Goal: Task Accomplishment & Management: Manage account settings

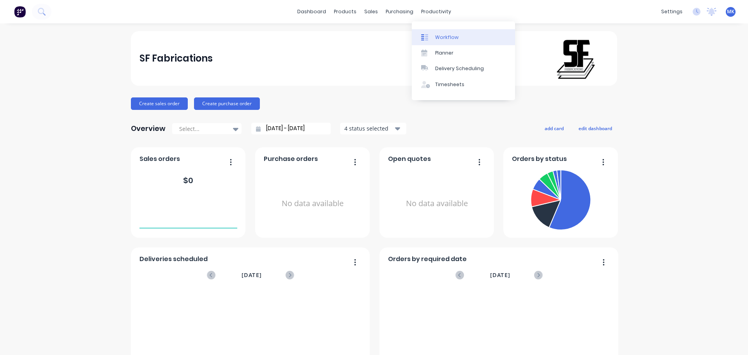
click at [436, 33] on link "Workflow" at bounding box center [463, 37] width 103 height 16
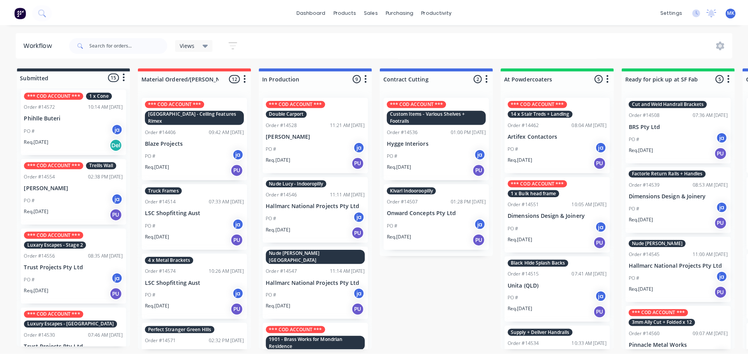
scroll to position [846, 0]
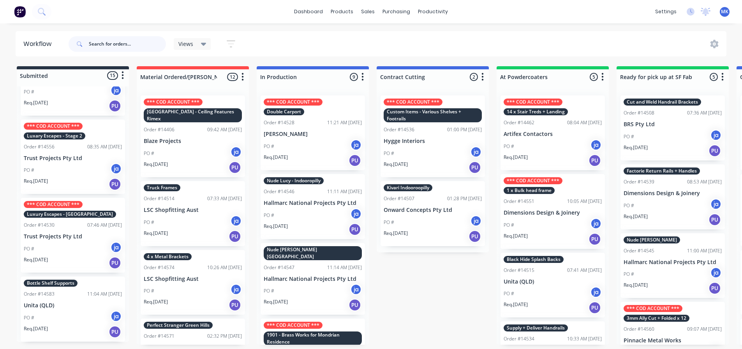
click at [95, 49] on input "text" at bounding box center [127, 44] width 77 height 16
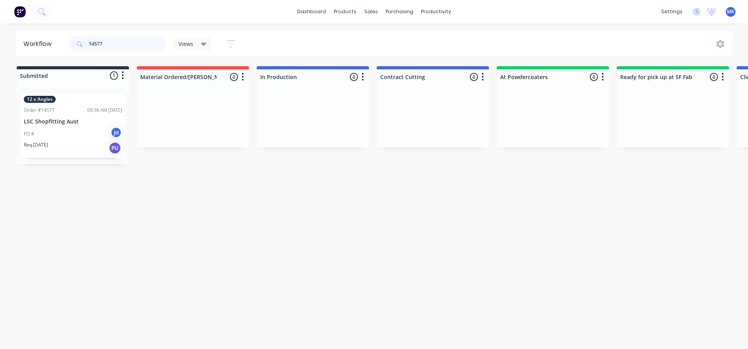
type input "14577"
drag, startPoint x: 109, startPoint y: 49, endPoint x: 86, endPoint y: 50, distance: 23.4
click at [86, 50] on div "14577" at bounding box center [117, 44] width 97 height 16
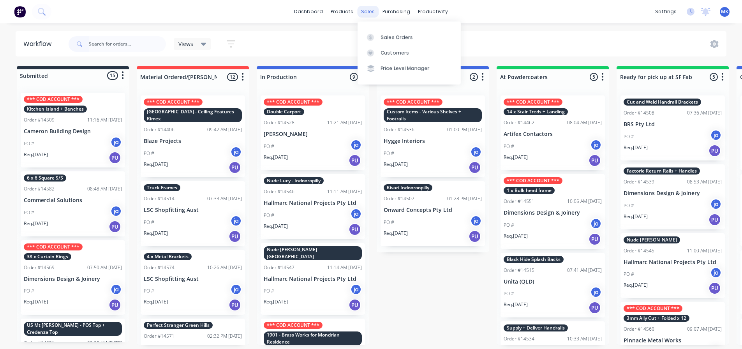
click at [372, 13] on div "sales" at bounding box center [367, 12] width 21 height 12
click at [377, 31] on link "Sales Orders" at bounding box center [409, 37] width 103 height 16
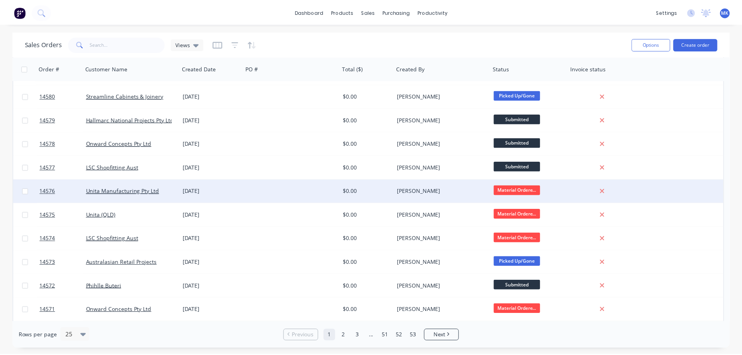
scroll to position [78, 0]
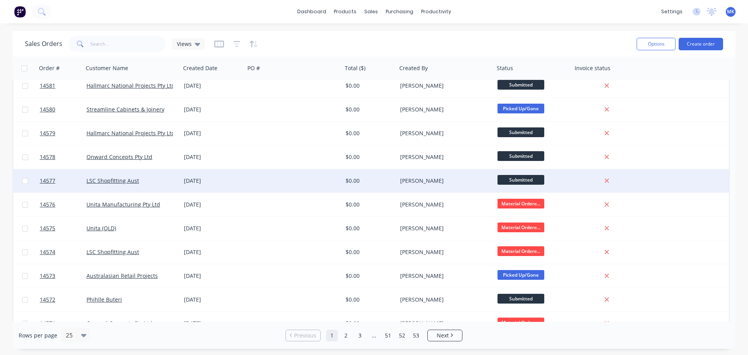
click at [320, 186] on div at bounding box center [293, 180] width 97 height 23
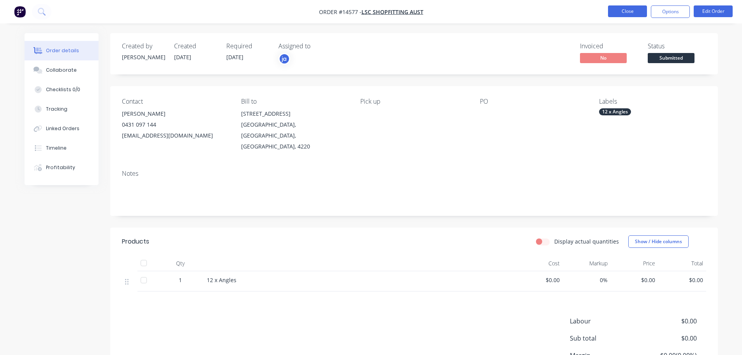
click at [620, 12] on button "Close" at bounding box center [627, 11] width 39 height 12
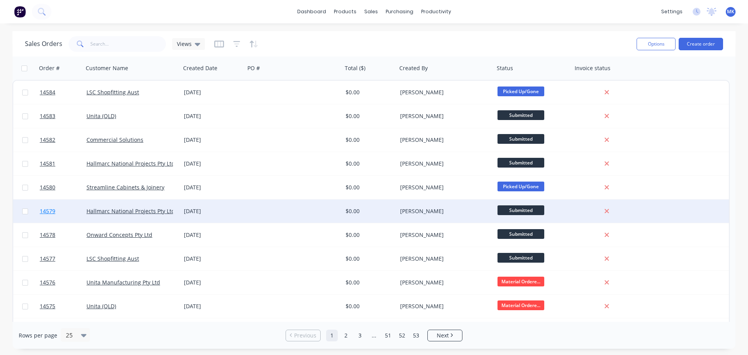
click at [48, 210] on span "14579" at bounding box center [48, 211] width 16 height 8
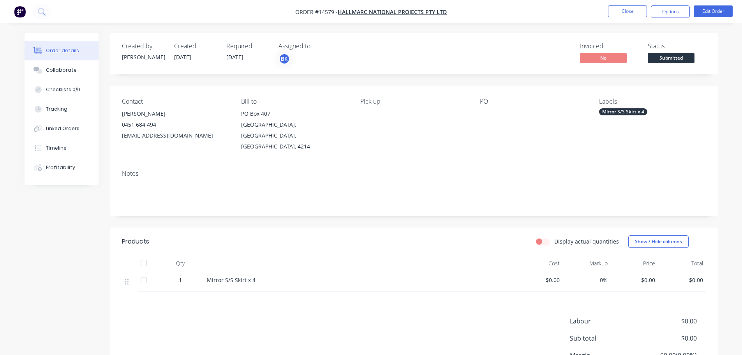
click at [325, 13] on span "Order #14579 -" at bounding box center [316, 11] width 42 height 7
click at [663, 15] on button "Options" at bounding box center [670, 11] width 39 height 12
click at [617, 8] on button "Close" at bounding box center [627, 11] width 39 height 12
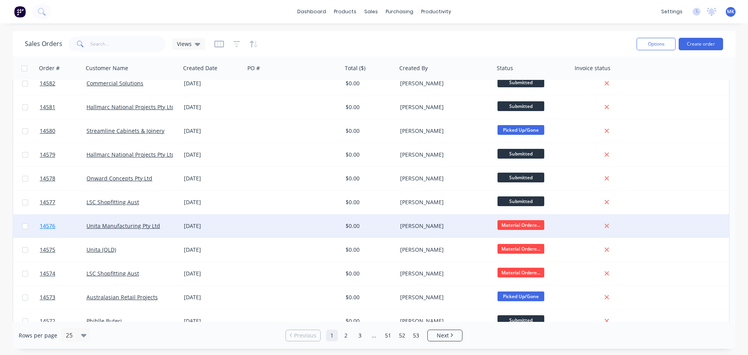
scroll to position [39, 0]
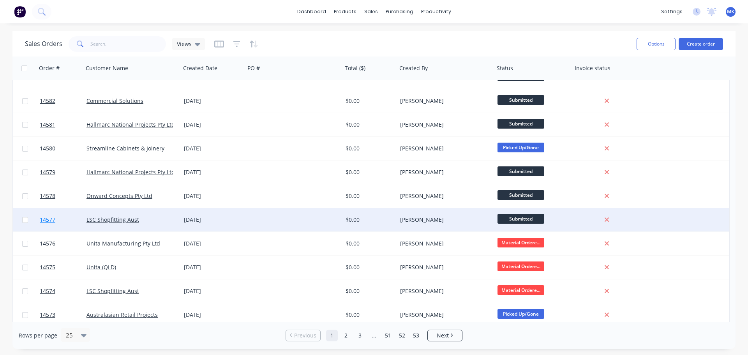
click at [75, 217] on link "14577" at bounding box center [63, 219] width 47 height 23
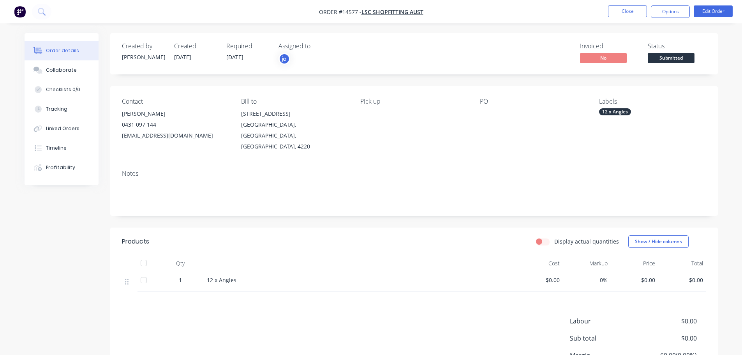
drag, startPoint x: 465, startPoint y: 109, endPoint x: 472, endPoint y: 109, distance: 7.4
click at [465, 109] on div "Pick up" at bounding box center [413, 125] width 107 height 54
click at [473, 109] on div "Contact [PERSON_NAME] [PHONE_NUMBER] [EMAIL_ADDRESS][DOMAIN_NAME] Bill to [STRE…" at bounding box center [414, 125] width 608 height 78
click at [714, 12] on button "Edit Order" at bounding box center [713, 11] width 39 height 12
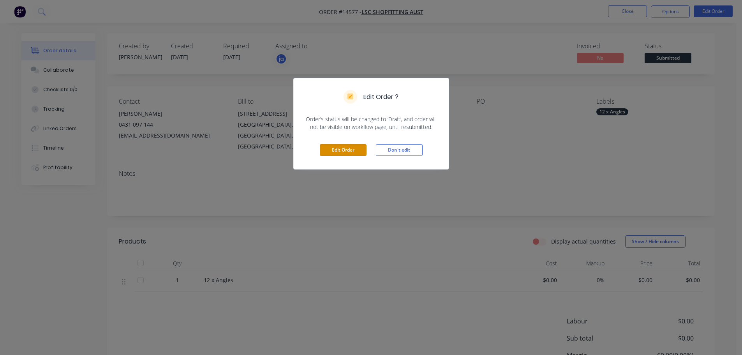
drag, startPoint x: 333, startPoint y: 155, endPoint x: 339, endPoint y: 153, distance: 6.5
click at [333, 154] on button "Edit Order" at bounding box center [343, 150] width 47 height 12
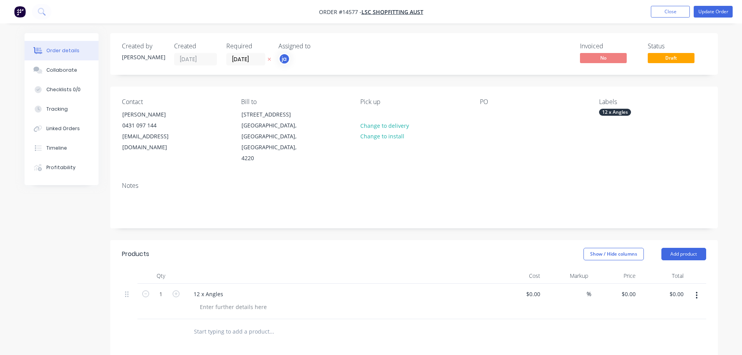
click at [481, 106] on div "PO" at bounding box center [533, 131] width 107 height 66
click at [489, 117] on div at bounding box center [486, 114] width 12 height 11
click at [701, 12] on button "Update Order" at bounding box center [713, 12] width 39 height 12
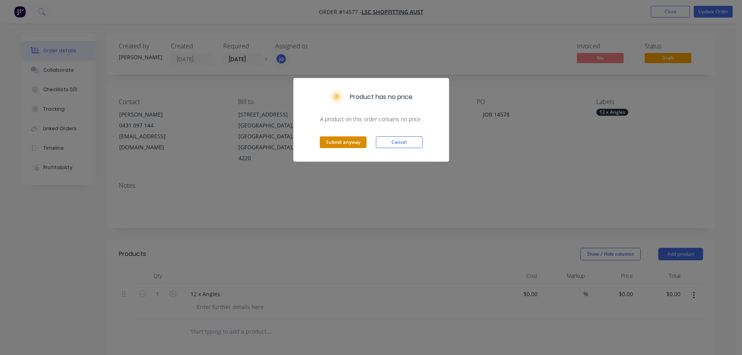
click at [337, 142] on button "Submit anyway" at bounding box center [343, 142] width 47 height 12
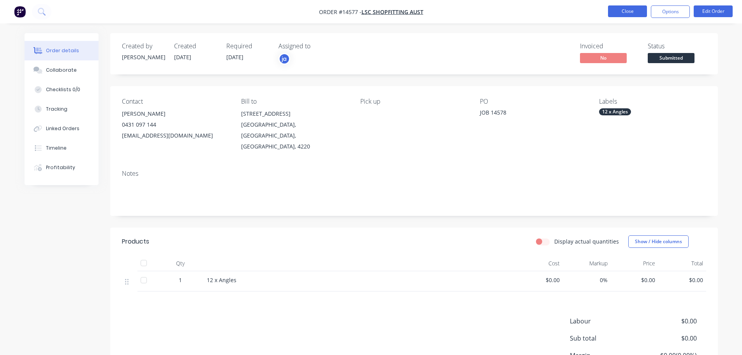
click at [612, 11] on button "Close" at bounding box center [627, 11] width 39 height 12
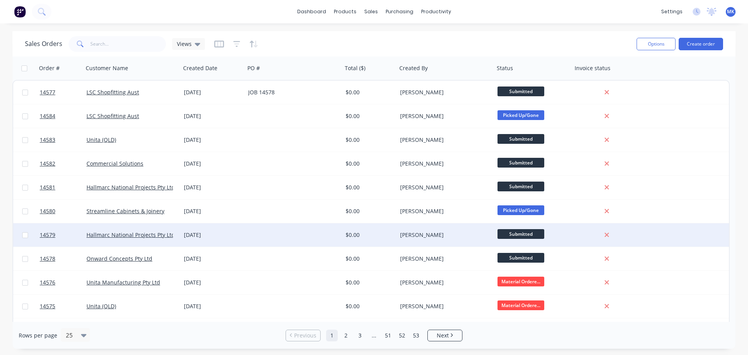
click at [196, 233] on div "[DATE]" at bounding box center [213, 235] width 58 height 8
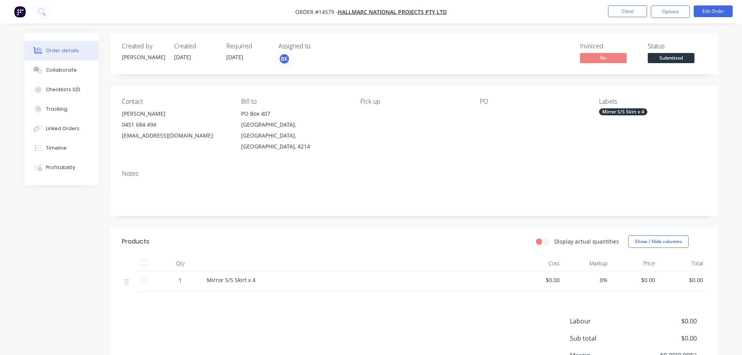
click at [477, 107] on div "Contact [PERSON_NAME] [PHONE_NUMBER] [EMAIL_ADDRESS][DOMAIN_NAME] Bill to [STRE…" at bounding box center [414, 125] width 608 height 78
click at [484, 125] on div "PO" at bounding box center [533, 125] width 107 height 54
click at [487, 119] on div "PO" at bounding box center [533, 125] width 107 height 54
click at [702, 13] on button "Edit Order" at bounding box center [713, 11] width 39 height 12
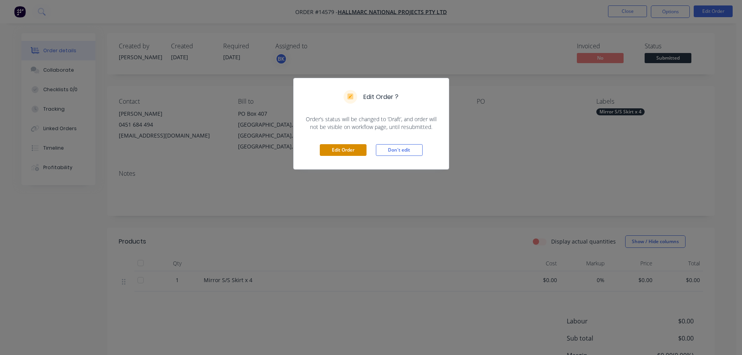
click at [357, 148] on button "Edit Order" at bounding box center [343, 150] width 47 height 12
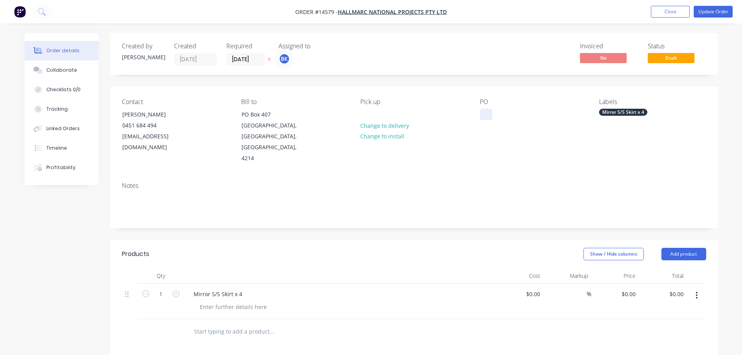
click at [485, 115] on div at bounding box center [486, 114] width 12 height 11
click at [623, 110] on div "Mirror S/S Skirt x 4" at bounding box center [623, 112] width 48 height 7
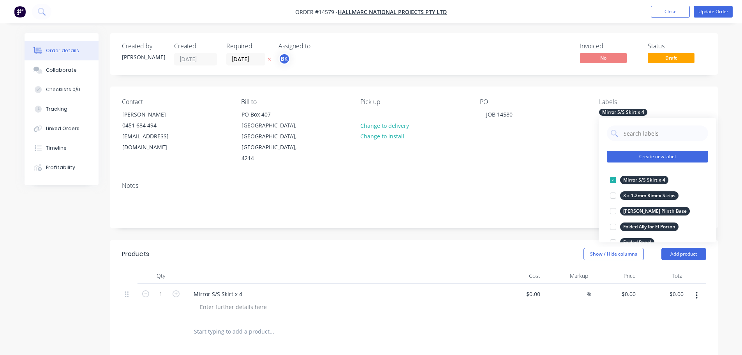
click at [637, 155] on button "Create new label" at bounding box center [657, 157] width 101 height 12
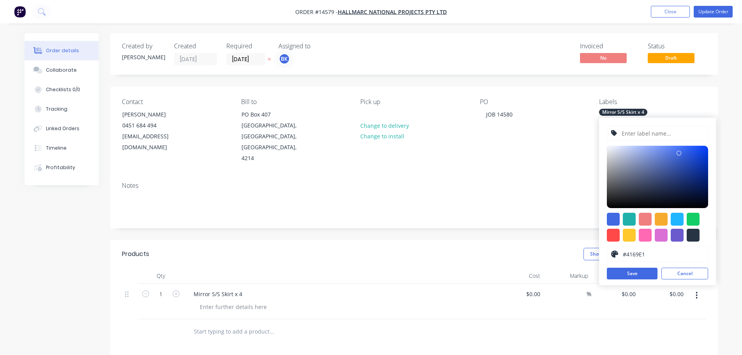
click at [640, 137] on input "text" at bounding box center [662, 133] width 83 height 15
type input "14580"
click at [616, 275] on button "Save" at bounding box center [632, 274] width 51 height 12
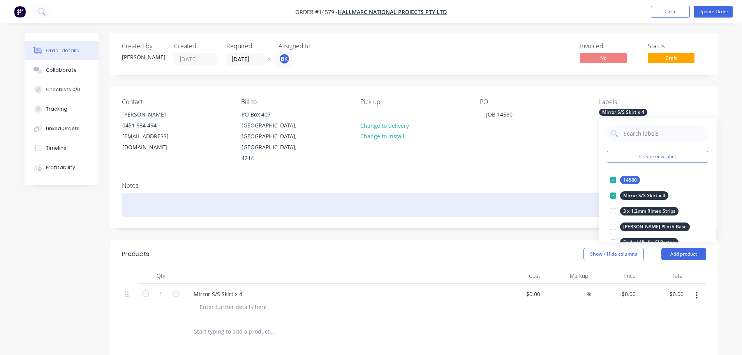
click at [535, 193] on div at bounding box center [414, 205] width 584 height 24
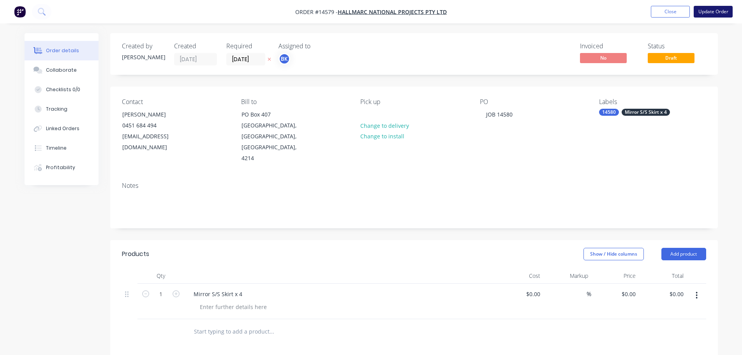
click at [717, 15] on button "Update Order" at bounding box center [713, 12] width 39 height 12
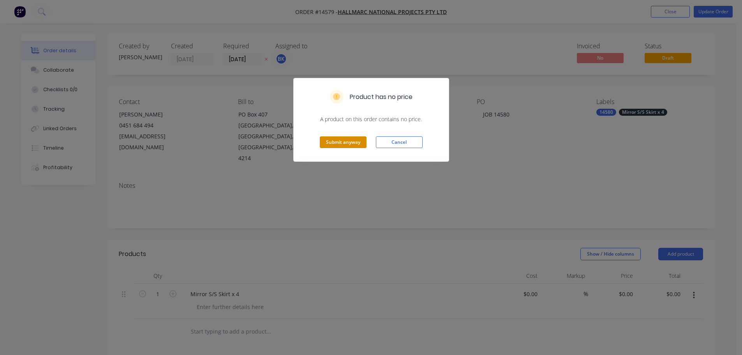
click at [356, 144] on button "Submit anyway" at bounding box center [343, 142] width 47 height 12
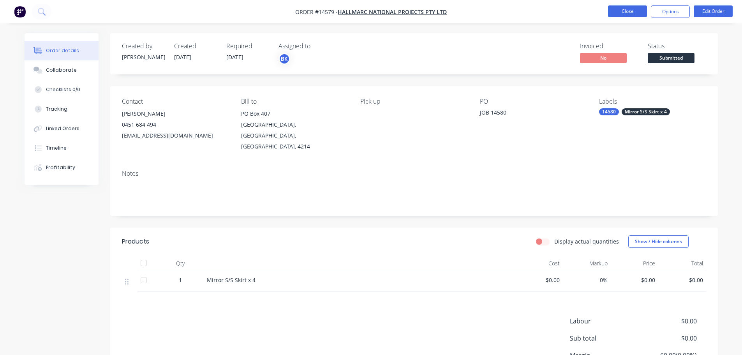
click at [618, 12] on button "Close" at bounding box center [627, 11] width 39 height 12
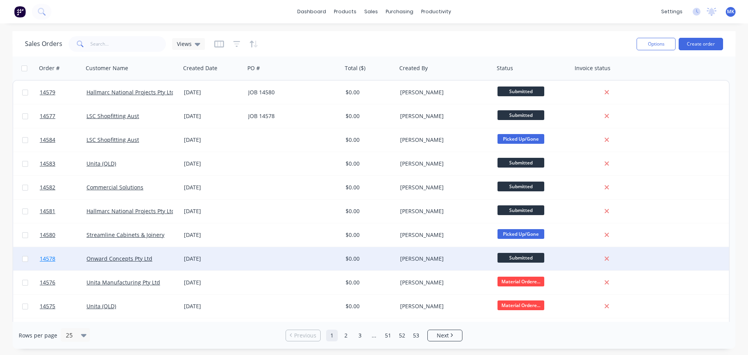
click at [69, 259] on link "14578" at bounding box center [63, 258] width 47 height 23
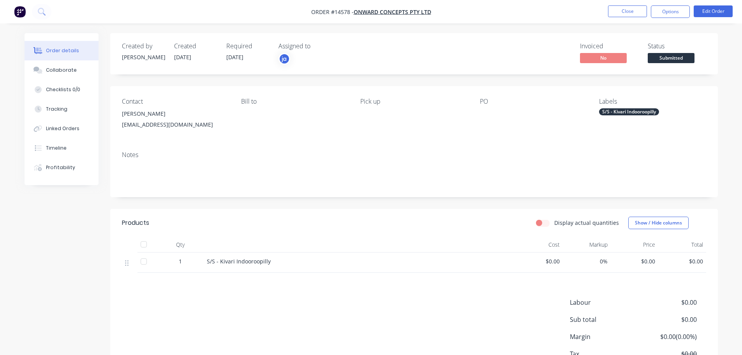
click at [620, 114] on div "S/S - Kivari Indooroopilly" at bounding box center [629, 111] width 60 height 7
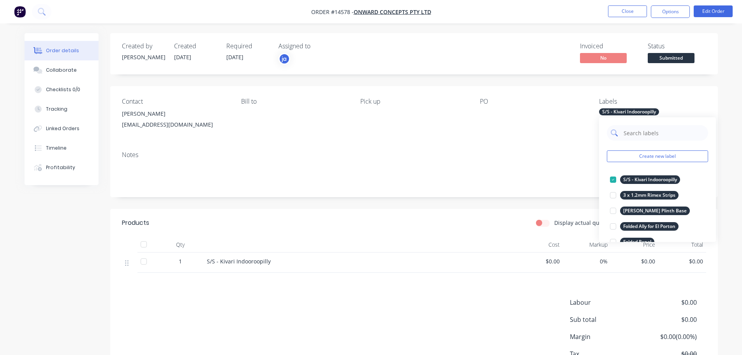
click at [639, 138] on input "text" at bounding box center [663, 133] width 81 height 16
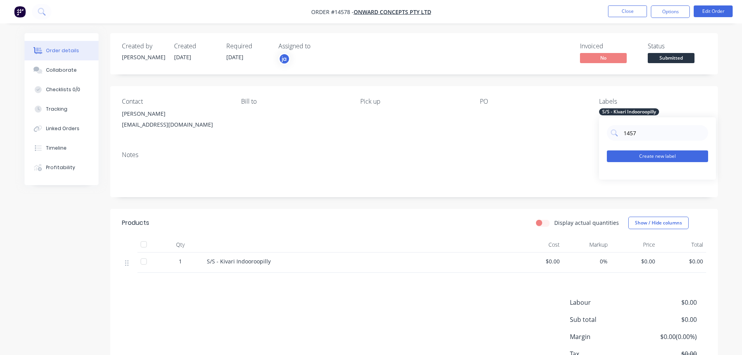
type input "1457"
click at [649, 153] on button "Create new label" at bounding box center [657, 156] width 101 height 12
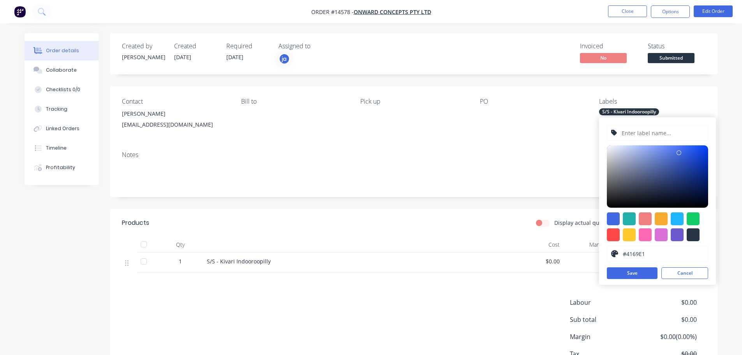
click at [641, 130] on input "text" at bounding box center [662, 132] width 83 height 15
type input "14579"
click at [640, 277] on button "Save" at bounding box center [632, 273] width 51 height 12
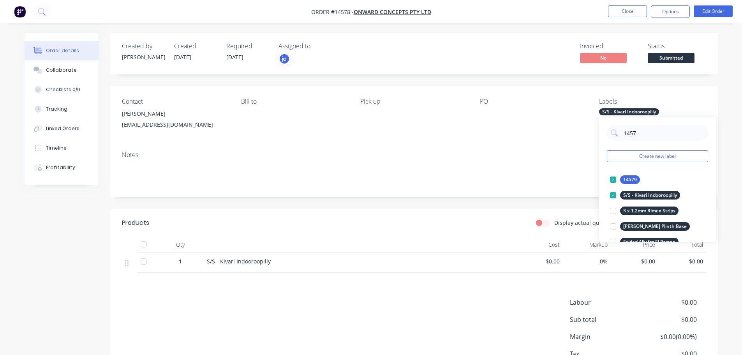
click at [480, 116] on div "Contact [PERSON_NAME] [EMAIL_ADDRESS][DOMAIN_NAME] Bill to Pick up PO Labels S/…" at bounding box center [414, 115] width 608 height 59
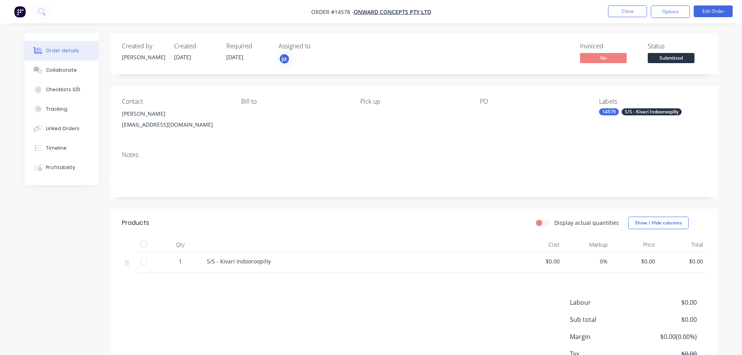
click at [485, 116] on div at bounding box center [528, 113] width 97 height 11
click at [484, 111] on div at bounding box center [528, 113] width 97 height 11
click at [476, 109] on div "Contact [PERSON_NAME] [EMAIL_ADDRESS][DOMAIN_NAME] Bill to Pick up PO Labels 14…" at bounding box center [414, 115] width 608 height 59
click at [481, 106] on div "PO" at bounding box center [533, 115] width 107 height 35
click at [481, 100] on div "PO" at bounding box center [533, 101] width 107 height 7
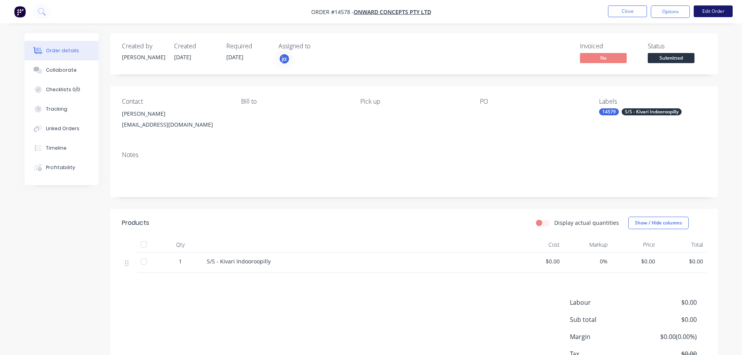
click at [713, 12] on button "Edit Order" at bounding box center [713, 11] width 39 height 12
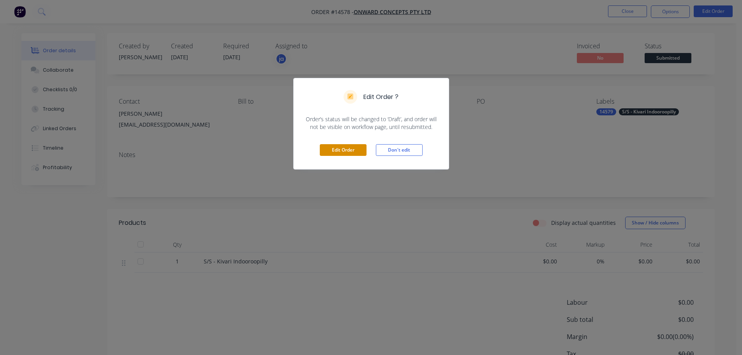
click at [334, 150] on button "Edit Order" at bounding box center [343, 150] width 47 height 12
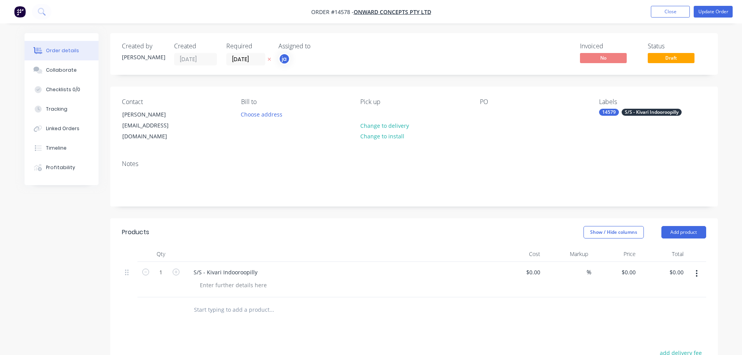
click at [478, 114] on div "Contact [PERSON_NAME] [EMAIL_ADDRESS][DOMAIN_NAME] Bill to Choose address Pick …" at bounding box center [414, 119] width 608 height 67
click at [489, 114] on div at bounding box center [486, 114] width 12 height 11
click at [730, 11] on button "Update Order" at bounding box center [713, 12] width 39 height 12
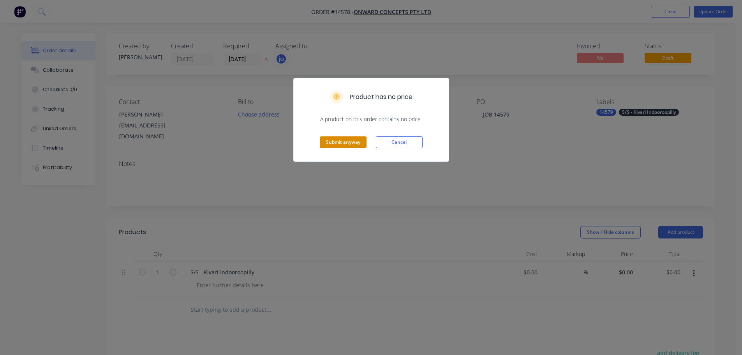
click at [327, 144] on button "Submit anyway" at bounding box center [343, 142] width 47 height 12
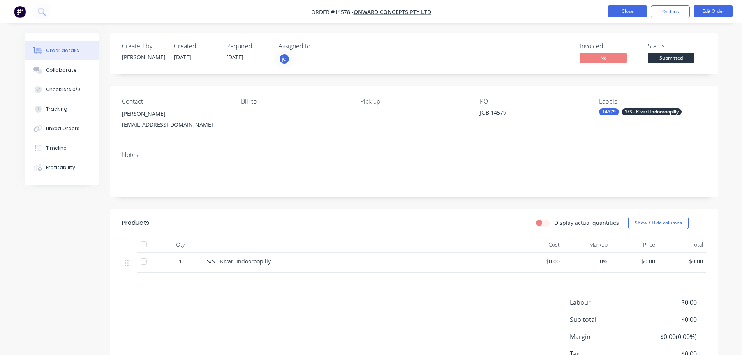
click at [616, 14] on button "Close" at bounding box center [627, 11] width 39 height 12
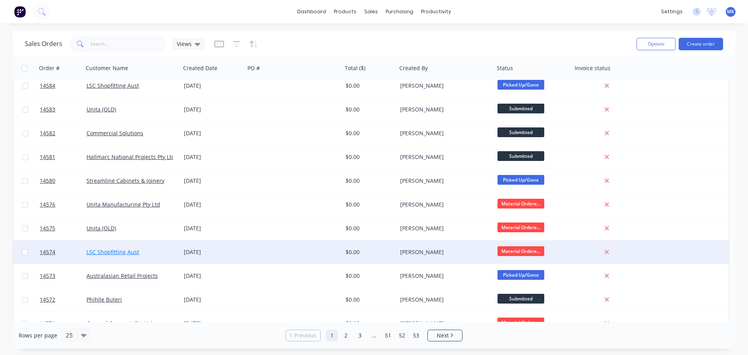
scroll to position [39, 0]
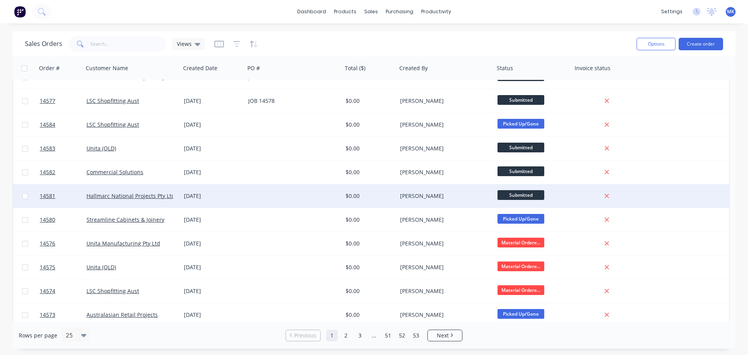
click at [169, 200] on div "Hallmarc National Projects Pty Ltd" at bounding box center [131, 195] width 97 height 23
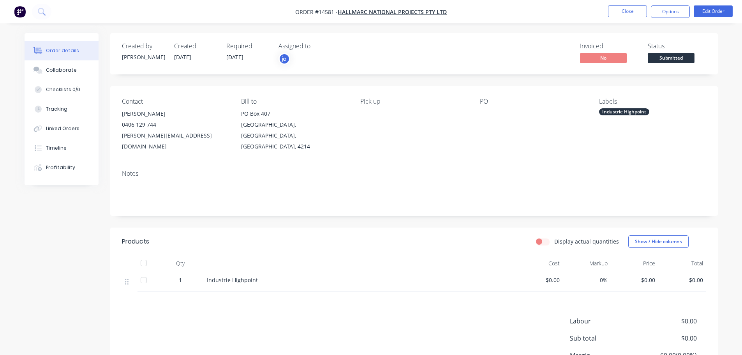
click at [339, 113] on div "PO Box 407" at bounding box center [294, 113] width 107 height 11
click at [497, 115] on div at bounding box center [528, 113] width 97 height 11
click at [710, 10] on button "Edit Order" at bounding box center [713, 11] width 39 height 12
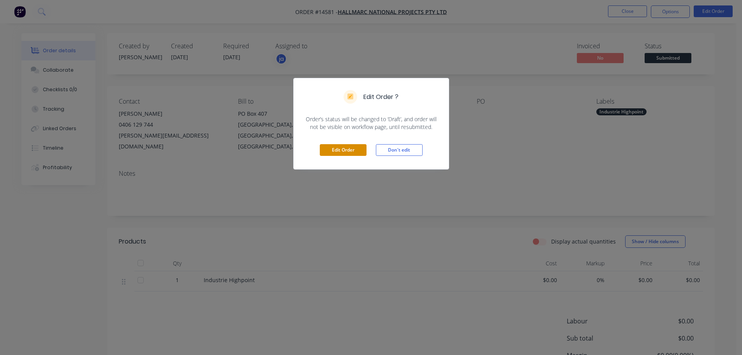
click at [356, 144] on button "Edit Order" at bounding box center [343, 150] width 47 height 12
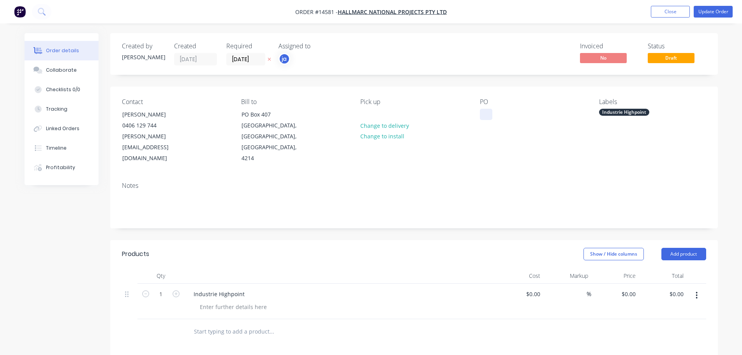
click at [482, 113] on div at bounding box center [486, 114] width 12 height 11
click at [632, 108] on div "Labels Industrie Highpoint" at bounding box center [652, 131] width 107 height 66
click at [632, 112] on div "Industrie Highpoint" at bounding box center [624, 112] width 50 height 7
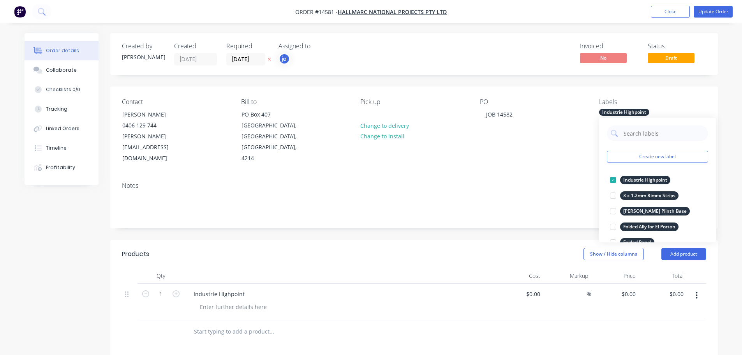
click at [657, 138] on input "text" at bounding box center [663, 133] width 81 height 16
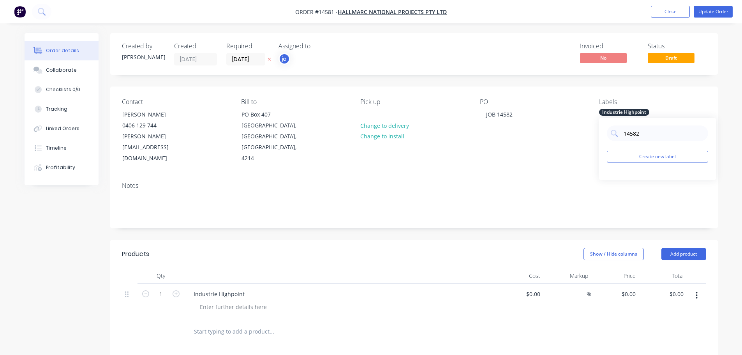
drag, startPoint x: 652, startPoint y: 130, endPoint x: 605, endPoint y: 139, distance: 48.4
click at [605, 139] on div "14582 Create new label" at bounding box center [657, 149] width 117 height 62
type input "14582"
click at [666, 155] on button "Create new label" at bounding box center [657, 157] width 101 height 12
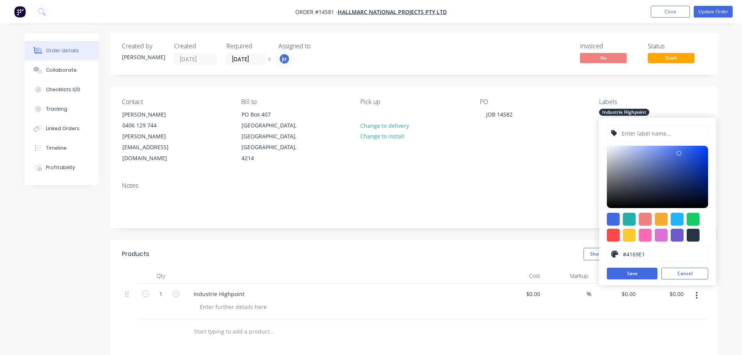
click at [649, 137] on input "text" at bounding box center [662, 133] width 83 height 15
type input "14582"
click at [634, 273] on button "Save" at bounding box center [632, 274] width 51 height 12
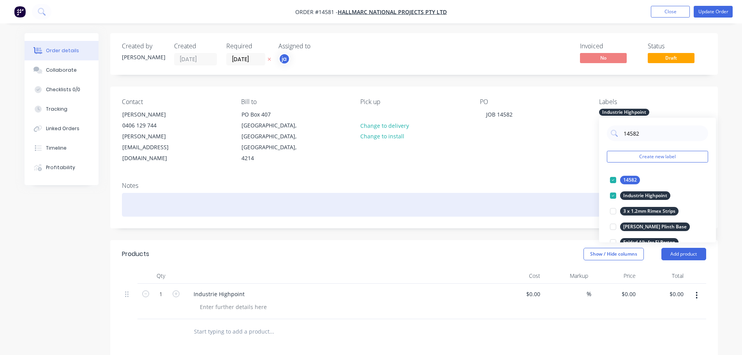
click at [533, 193] on div at bounding box center [414, 205] width 584 height 24
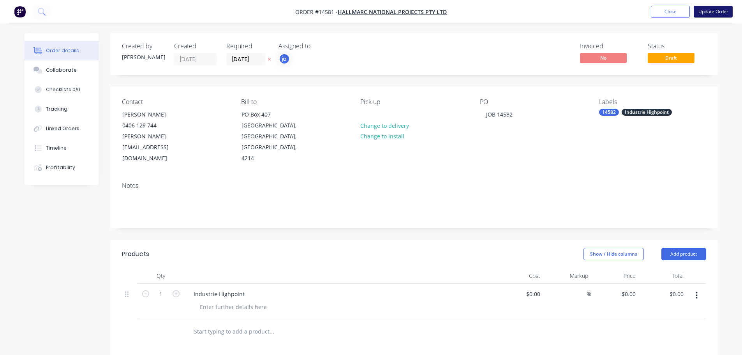
click at [711, 11] on button "Update Order" at bounding box center [713, 12] width 39 height 12
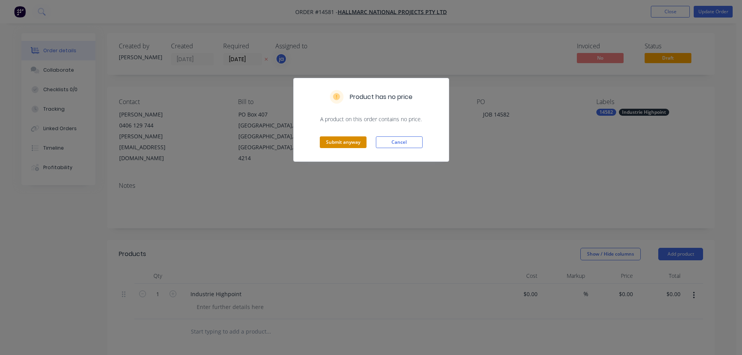
click at [337, 143] on button "Submit anyway" at bounding box center [343, 142] width 47 height 12
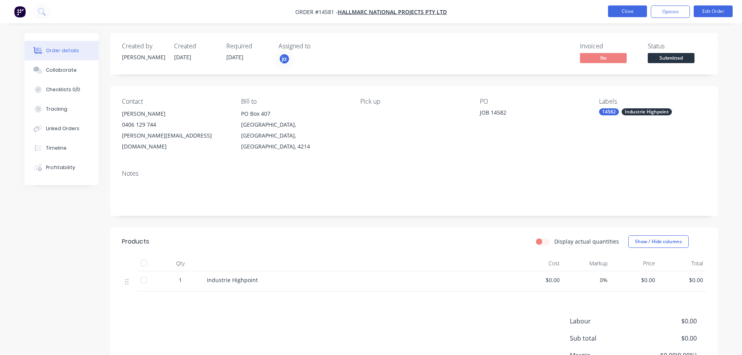
click at [611, 12] on button "Close" at bounding box center [627, 11] width 39 height 12
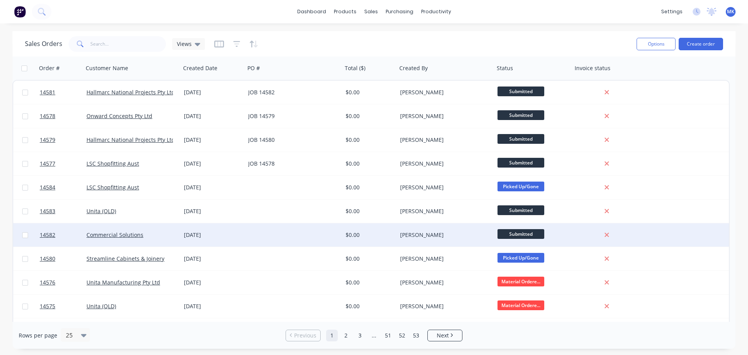
click at [159, 229] on div "Commercial Solutions" at bounding box center [131, 234] width 97 height 23
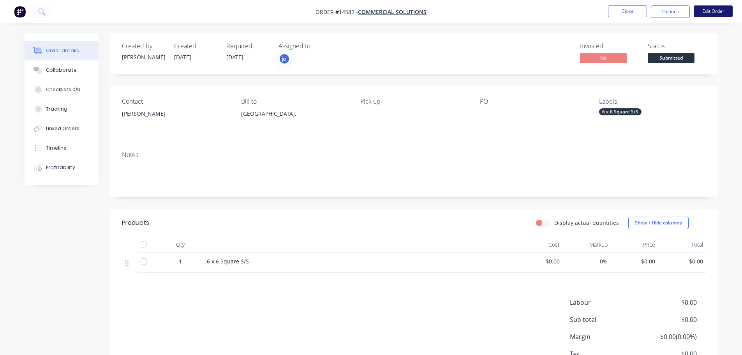
click at [702, 12] on button "Edit Order" at bounding box center [713, 11] width 39 height 12
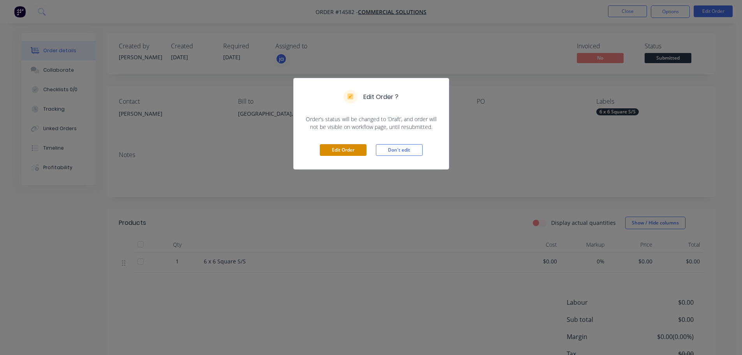
click at [332, 148] on button "Edit Order" at bounding box center [343, 150] width 47 height 12
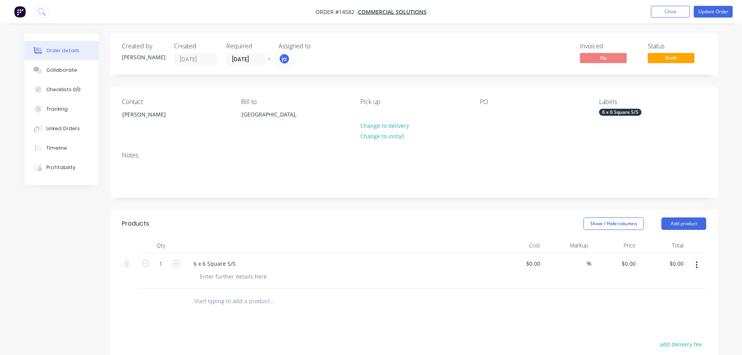
click at [621, 114] on div "6 x 6 Square S/S" at bounding box center [620, 112] width 42 height 7
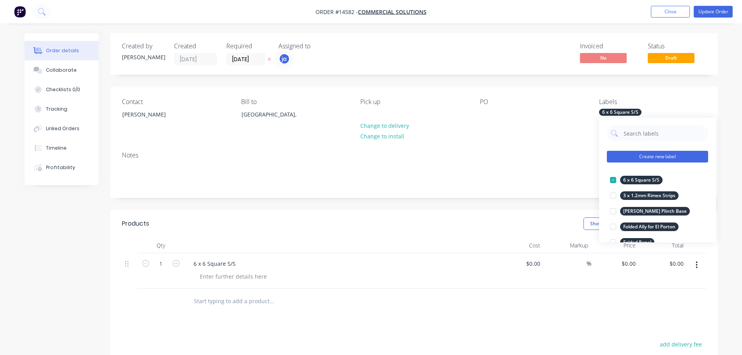
click at [653, 151] on div "Create new label 6 x 6 Square S/S edit 3 x 1.2mm Rimex Strips edit [PERSON_NAME…" at bounding box center [657, 180] width 117 height 125
click at [654, 153] on button "Create new label" at bounding box center [657, 157] width 101 height 12
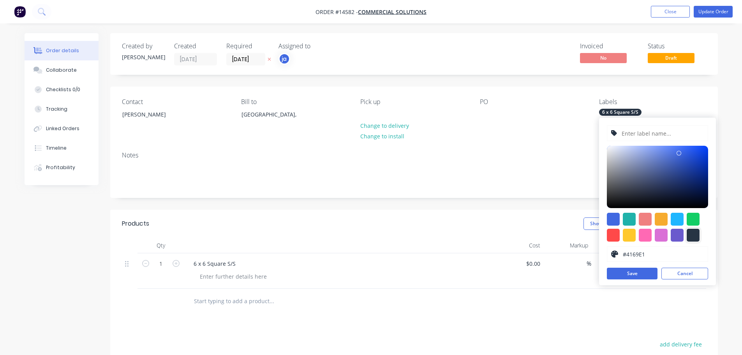
click at [699, 241] on span at bounding box center [693, 235] width 13 height 13
click at [634, 128] on div "#4169E1 hex #4169E1 Save Cancel" at bounding box center [657, 201] width 117 height 167
click at [635, 130] on input "text" at bounding box center [662, 133] width 83 height 15
click at [624, 138] on input "text" at bounding box center [662, 133] width 83 height 15
click at [635, 129] on input "text" at bounding box center [662, 133] width 83 height 15
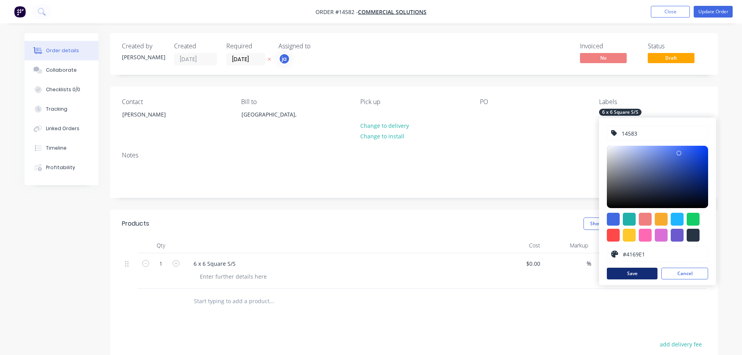
type input "14583"
click at [647, 273] on button "Save" at bounding box center [632, 274] width 51 height 12
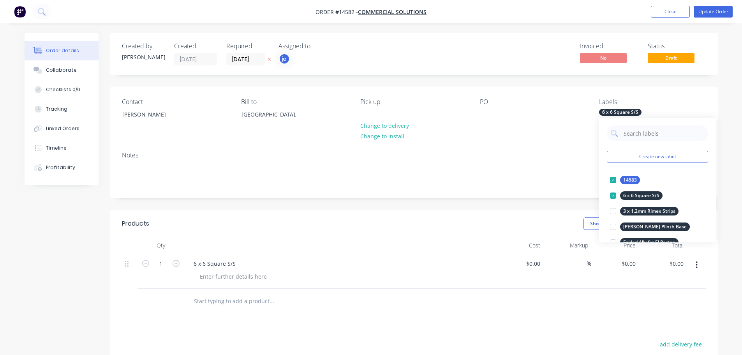
drag, startPoint x: 504, startPoint y: 130, endPoint x: 497, endPoint y: 129, distance: 6.8
click at [504, 130] on div "PO" at bounding box center [533, 115] width 107 height 35
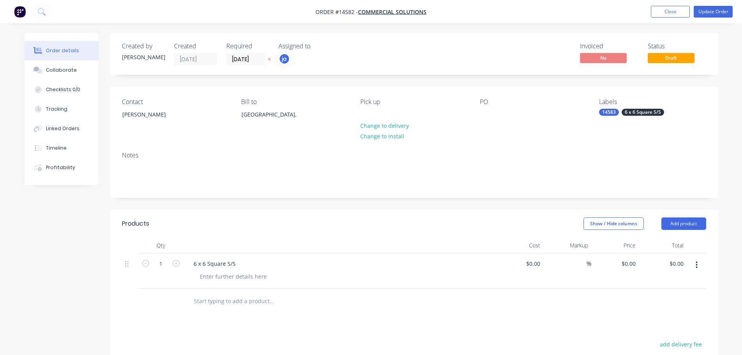
click at [479, 121] on div "Contact [PERSON_NAME] Bill to [GEOGRAPHIC_DATA], Pick up Change to delivery Cha…" at bounding box center [414, 115] width 608 height 59
click at [480, 118] on div at bounding box center [486, 114] width 12 height 11
click at [480, 117] on div at bounding box center [486, 114] width 12 height 11
click at [710, 13] on button "Update Order" at bounding box center [713, 12] width 39 height 12
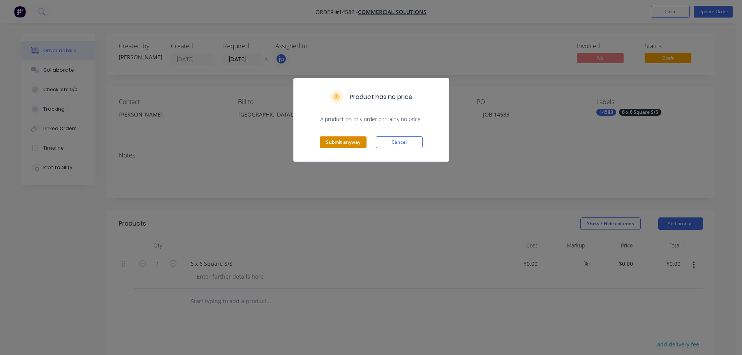
click at [339, 141] on button "Submit anyway" at bounding box center [343, 142] width 47 height 12
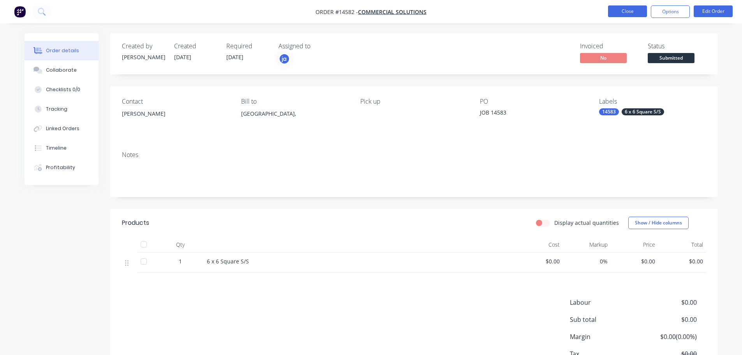
click at [642, 15] on button "Close" at bounding box center [627, 11] width 39 height 12
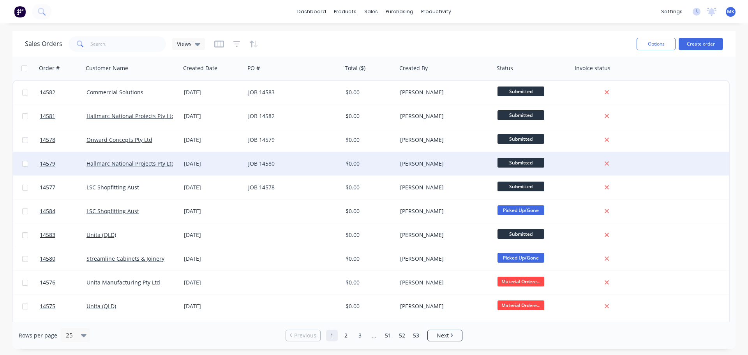
scroll to position [39, 0]
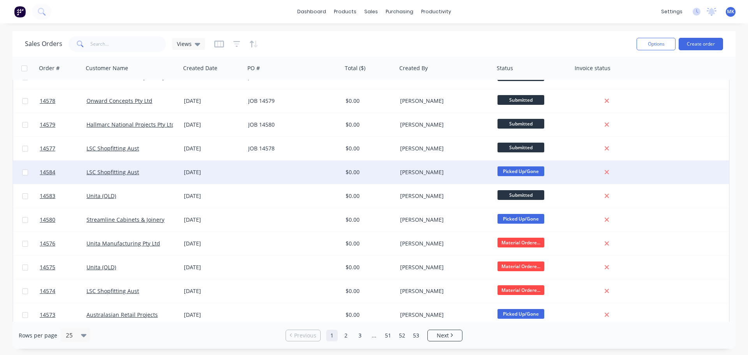
click at [171, 173] on div "LSC Shopfitting Aust" at bounding box center [129, 172] width 86 height 8
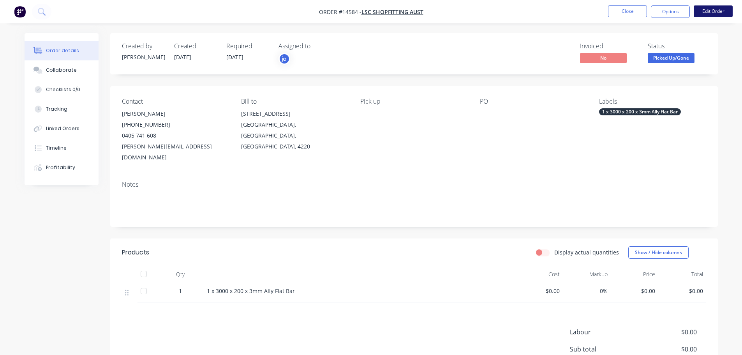
click at [711, 11] on button "Edit Order" at bounding box center [713, 11] width 39 height 12
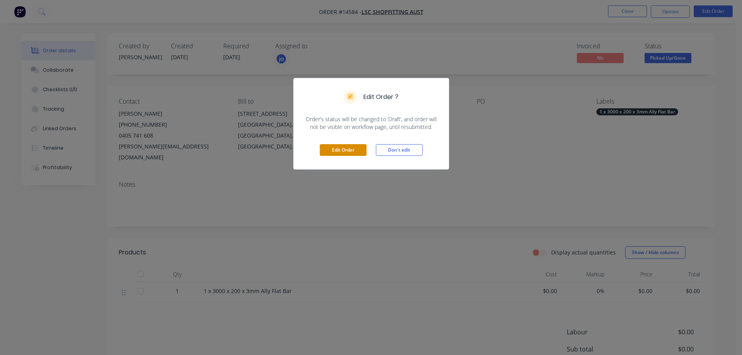
click at [350, 145] on button "Edit Order" at bounding box center [343, 150] width 47 height 12
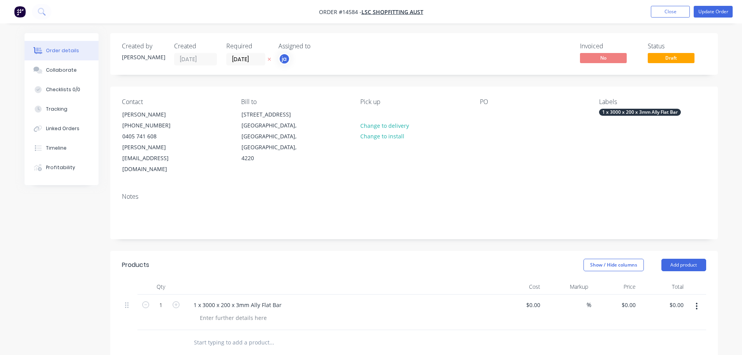
click at [516, 118] on div "PO" at bounding box center [533, 136] width 107 height 77
click at [495, 118] on div "PO" at bounding box center [533, 136] width 107 height 77
click at [490, 119] on div "PO" at bounding box center [533, 136] width 107 height 77
click at [487, 118] on div at bounding box center [486, 114] width 12 height 11
click at [610, 112] on div "1 x 3000 x 200 x 3mm Ally Flat Bar" at bounding box center [640, 112] width 82 height 7
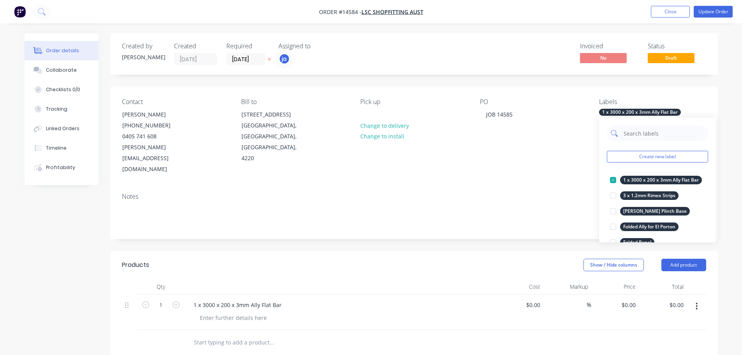
click at [649, 138] on input "text" at bounding box center [663, 133] width 81 height 16
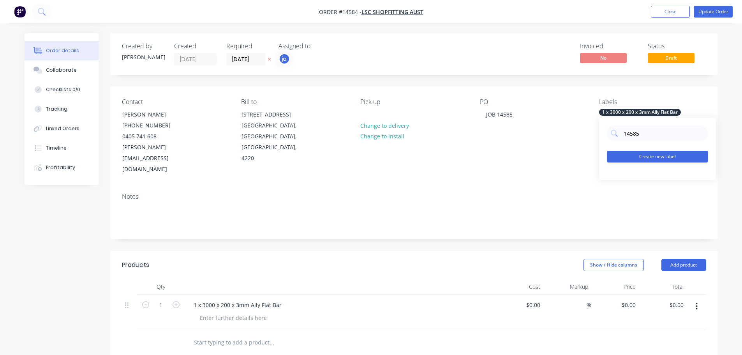
type input "14585"
click at [648, 151] on button "Create new label" at bounding box center [657, 157] width 101 height 12
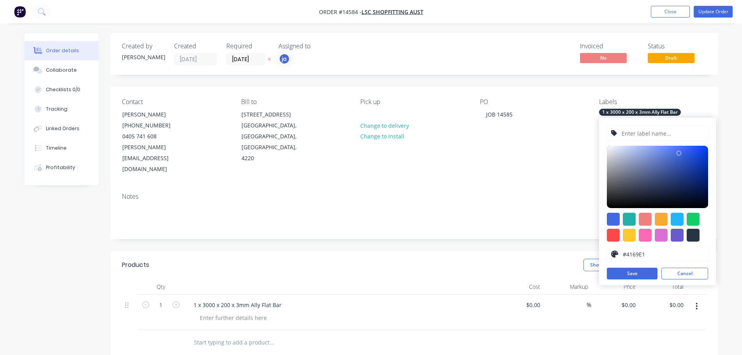
click at [653, 136] on input "text" at bounding box center [662, 133] width 83 height 15
type input "14585"
click at [628, 275] on button "Save" at bounding box center [632, 274] width 51 height 12
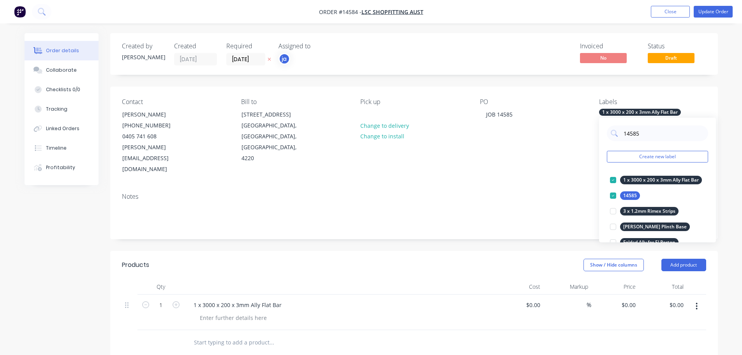
click at [484, 214] on div "Notes" at bounding box center [414, 213] width 608 height 52
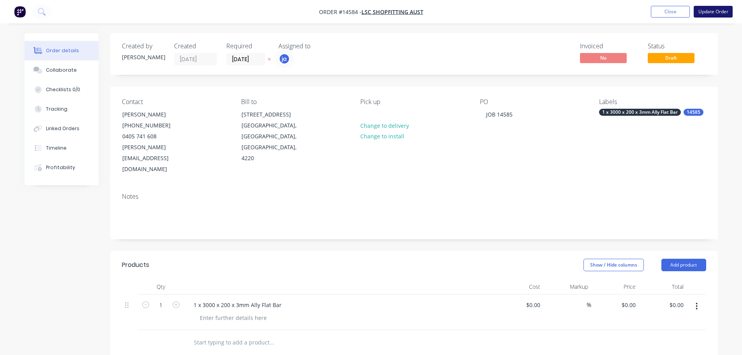
click at [712, 10] on button "Update Order" at bounding box center [713, 12] width 39 height 12
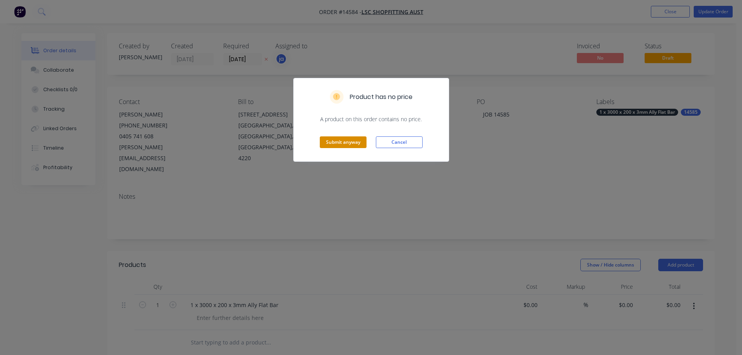
click at [331, 143] on button "Submit anyway" at bounding box center [343, 142] width 47 height 12
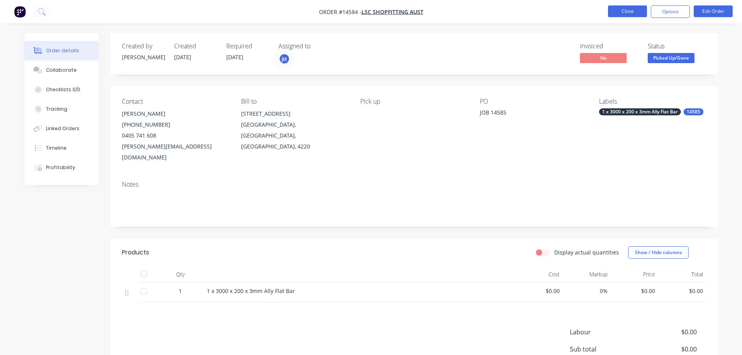
click at [638, 9] on button "Close" at bounding box center [627, 11] width 39 height 12
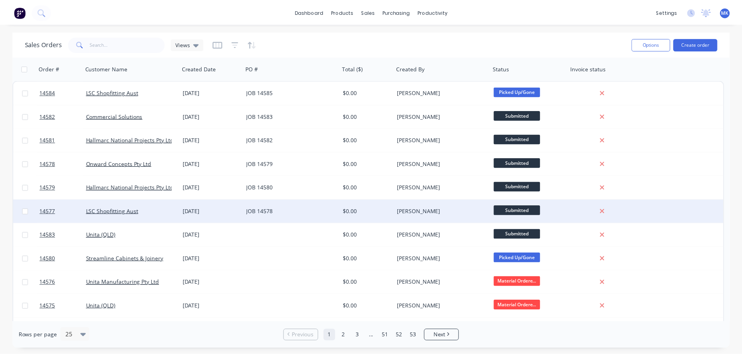
scroll to position [39, 0]
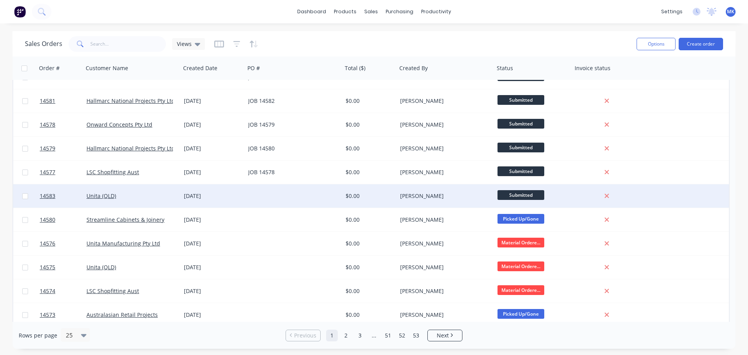
click at [142, 200] on div "Unita (QLD)" at bounding box center [131, 195] width 97 height 23
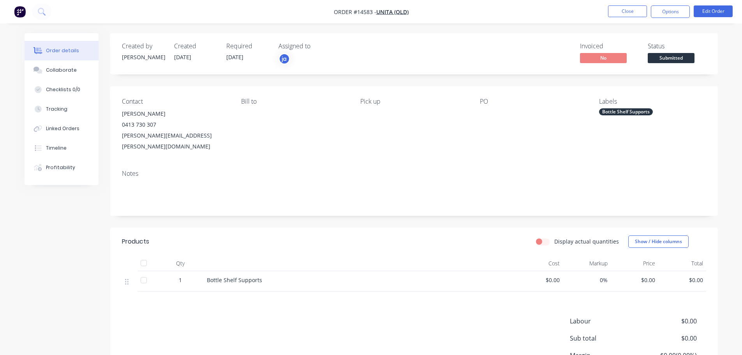
click at [651, 104] on div "Labels" at bounding box center [652, 101] width 107 height 7
click at [644, 108] on div "Bottle Shelf Supports" at bounding box center [626, 111] width 54 height 7
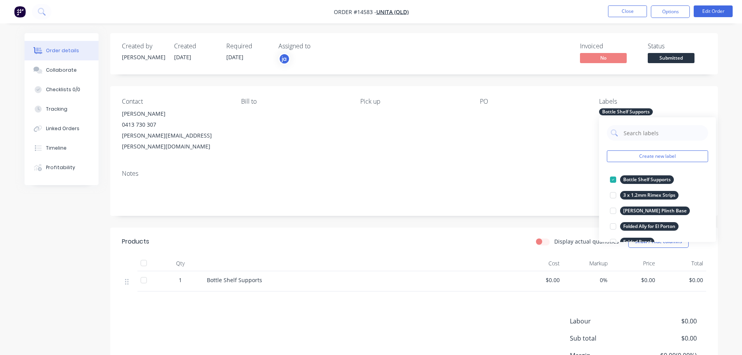
click at [649, 143] on div "Create new label Bottle Shelf Supports edit 3 x 1.2mm Rimex Strips edit [PERSON…" at bounding box center [657, 179] width 117 height 125
click at [649, 136] on input "text" at bounding box center [663, 133] width 81 height 16
click at [645, 160] on button "Create new label" at bounding box center [657, 156] width 101 height 12
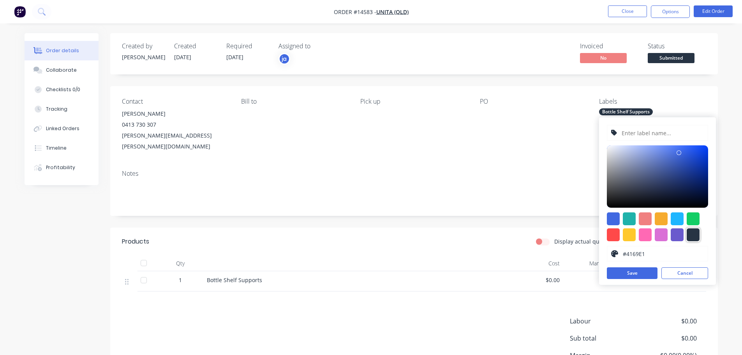
drag, startPoint x: 689, startPoint y: 229, endPoint x: 674, endPoint y: 185, distance: 46.3
click at [688, 227] on div at bounding box center [657, 226] width 101 height 29
click at [638, 130] on input "text" at bounding box center [662, 132] width 83 height 15
type input "14584"
click at [633, 268] on button "Save" at bounding box center [632, 273] width 51 height 12
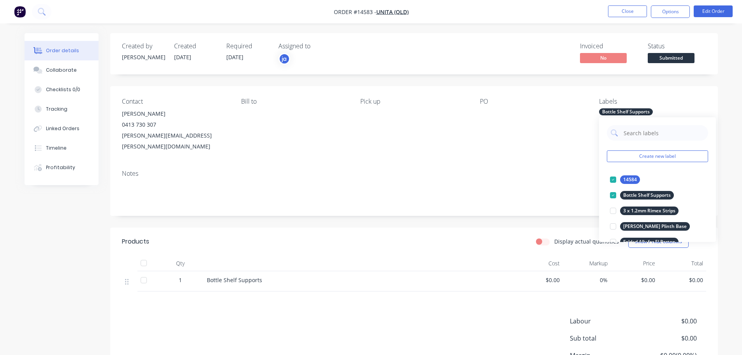
click at [479, 108] on div "Contact Adam Stone 0413 730 307 adam.stone@unita.com.au Bill to Pick up PO Labe…" at bounding box center [414, 125] width 608 height 78
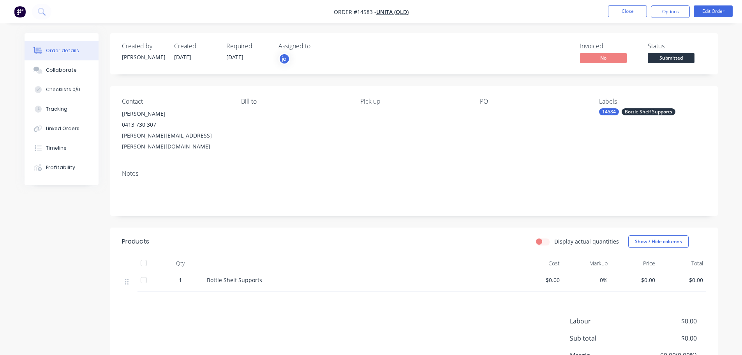
click at [485, 111] on div at bounding box center [528, 113] width 97 height 11
click at [494, 110] on div at bounding box center [528, 113] width 97 height 11
click at [484, 111] on div at bounding box center [528, 113] width 97 height 11
click at [703, 12] on button "Edit Order" at bounding box center [713, 11] width 39 height 12
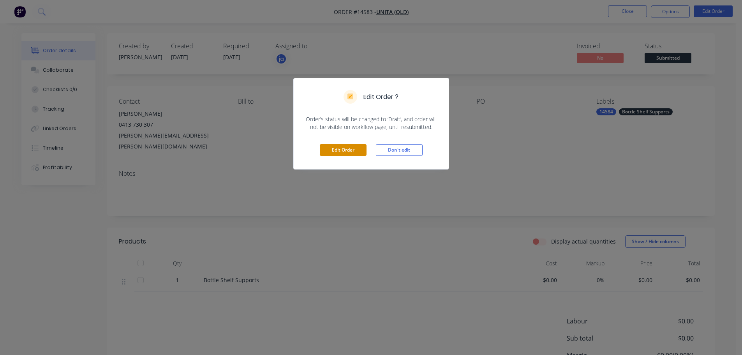
click at [331, 150] on button "Edit Order" at bounding box center [343, 150] width 47 height 12
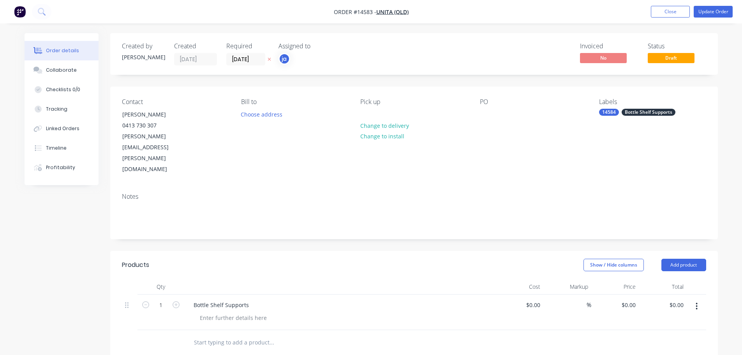
drag, startPoint x: 516, startPoint y: 121, endPoint x: 487, endPoint y: 120, distance: 29.6
click at [515, 120] on div "PO" at bounding box center [533, 136] width 107 height 77
click at [481, 120] on div "PO" at bounding box center [533, 136] width 107 height 77
click at [480, 116] on div at bounding box center [486, 114] width 12 height 11
click at [716, 5] on nav "Order #14583 - Unita (QLD) Add product Close Update Order" at bounding box center [371, 11] width 742 height 23
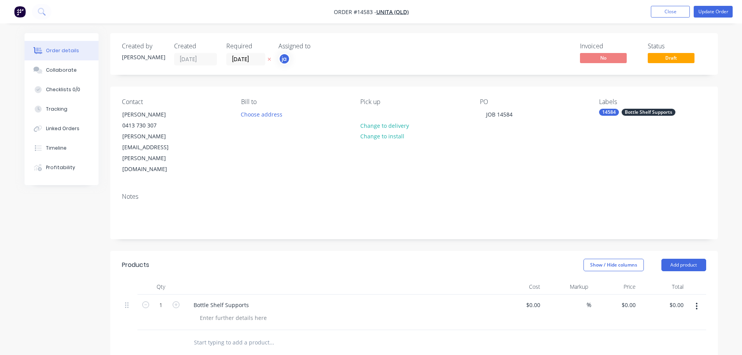
click at [712, 5] on nav "Order #14583 - Unita (QLD) Add product Close Update Order" at bounding box center [371, 11] width 742 height 23
click at [717, 9] on button "Update Order" at bounding box center [713, 12] width 39 height 12
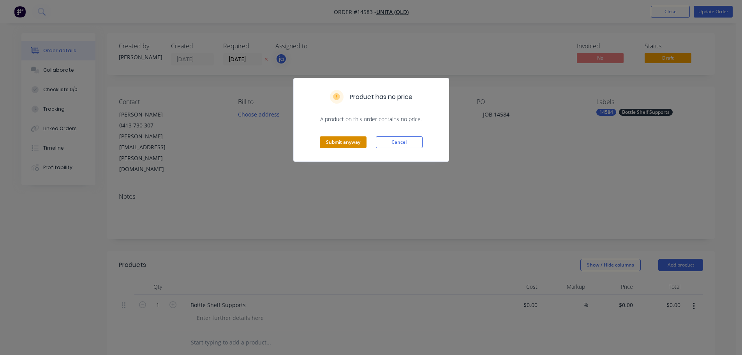
click at [321, 147] on button "Submit anyway" at bounding box center [343, 142] width 47 height 12
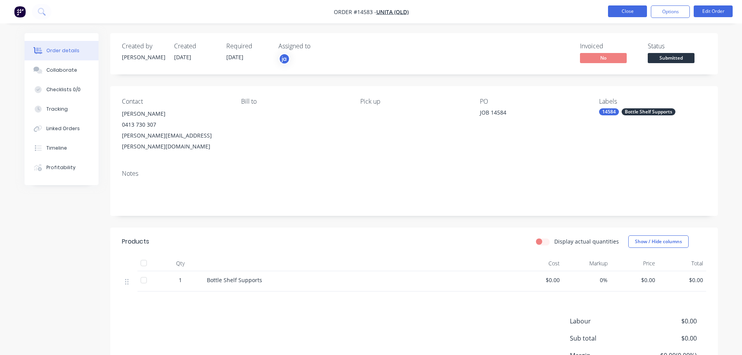
click at [617, 16] on button "Close" at bounding box center [627, 11] width 39 height 12
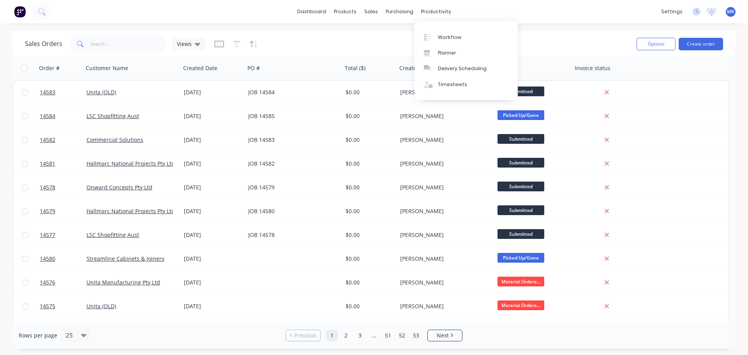
drag, startPoint x: 430, startPoint y: 9, endPoint x: 432, endPoint y: 21, distance: 12.2
click at [430, 9] on div "productivity" at bounding box center [436, 12] width 38 height 12
click at [434, 35] on div at bounding box center [430, 37] width 12 height 7
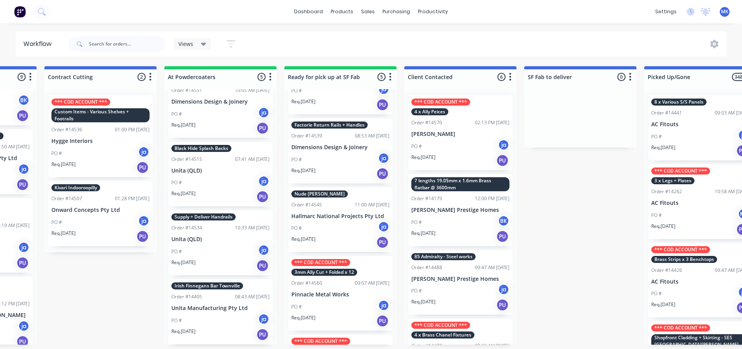
scroll to position [111, 0]
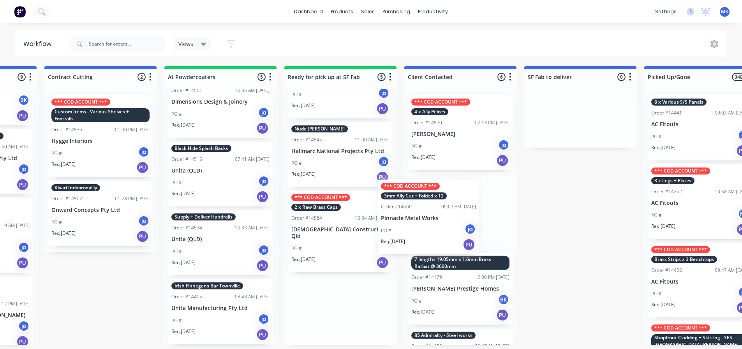
drag, startPoint x: 332, startPoint y: 220, endPoint x: 424, endPoint y: 211, distance: 92.7
click at [424, 211] on div "Submitted 15 Status colour #273444 hex #273444 Save Cancel Summaries Total orde…" at bounding box center [311, 205] width 1299 height 279
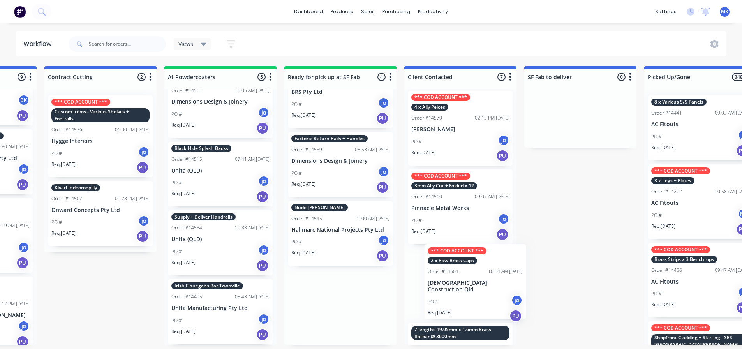
scroll to position [5, 0]
drag, startPoint x: 312, startPoint y: 293, endPoint x: 458, endPoint y: 267, distance: 147.9
click at [458, 267] on div "Submitted 15 Status colour #273444 hex #273444 Save Cancel Summaries Total orde…" at bounding box center [311, 205] width 1299 height 279
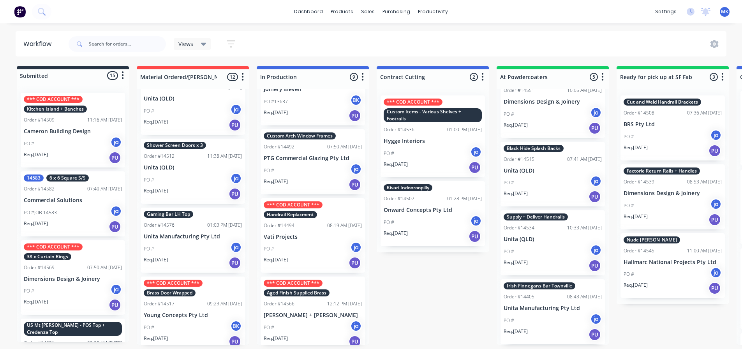
scroll to position [0, 0]
